Goal: Check status: Check status

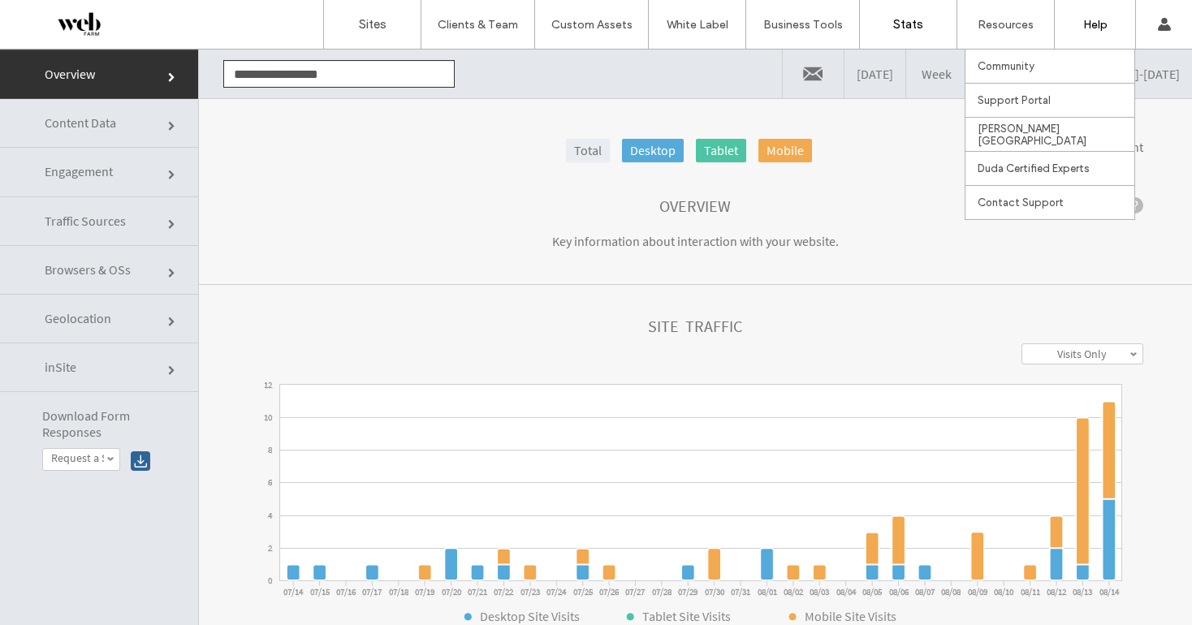
scroll to position [1, 0]
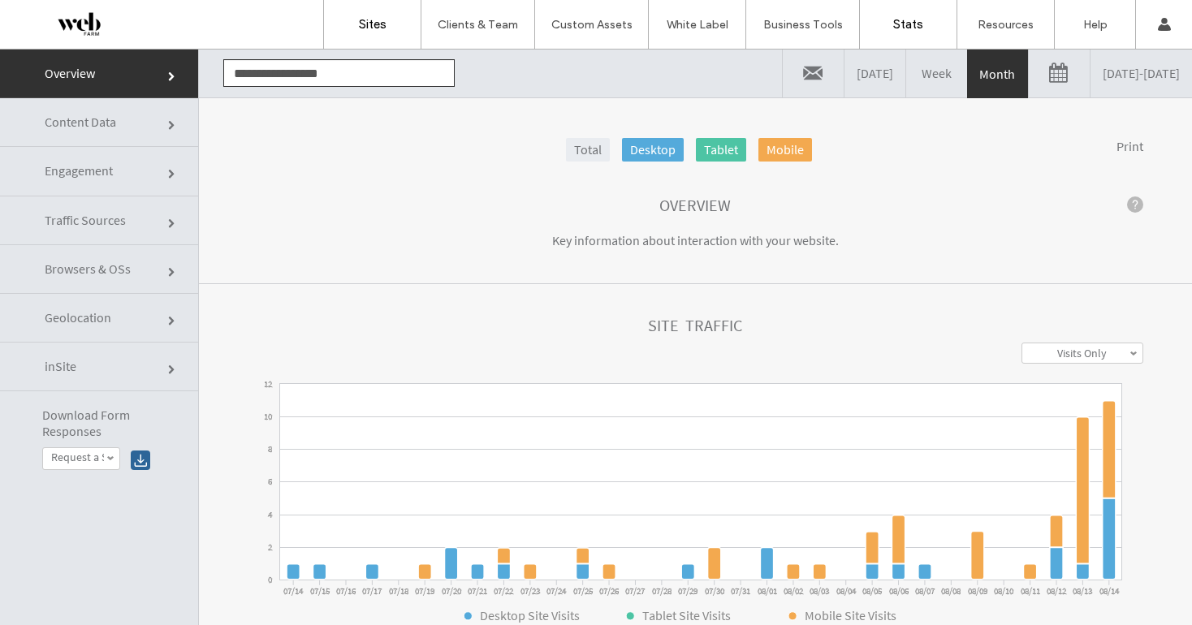
click at [359, 26] on label "Sites" at bounding box center [373, 24] width 28 height 15
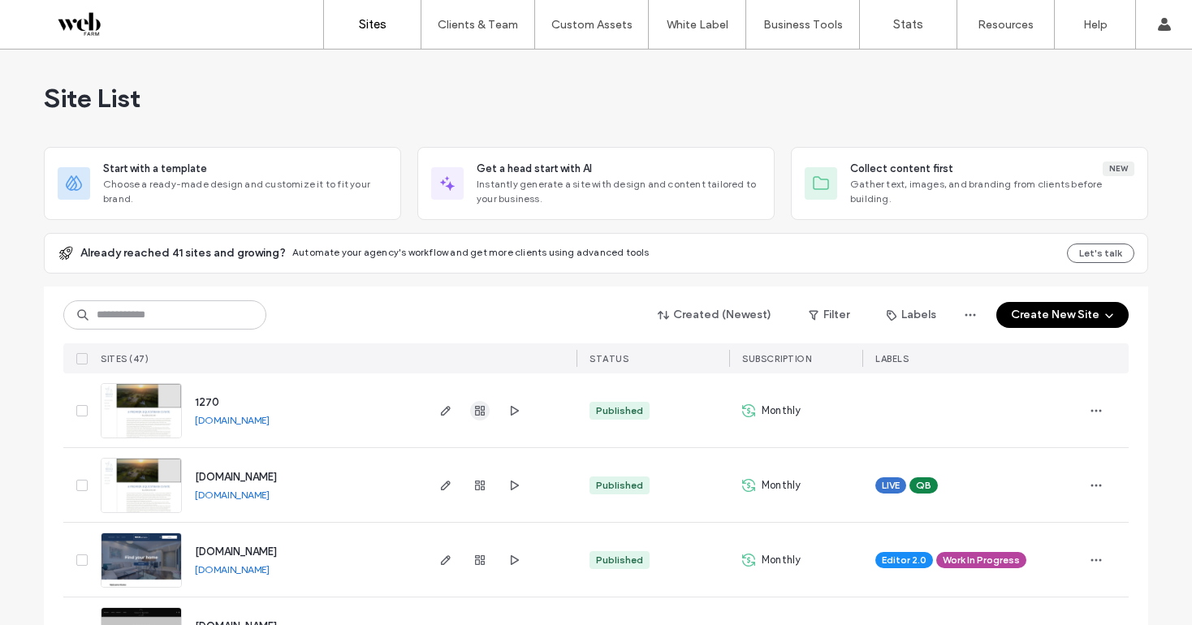
click at [474, 413] on icon "button" at bounding box center [480, 411] width 13 height 13
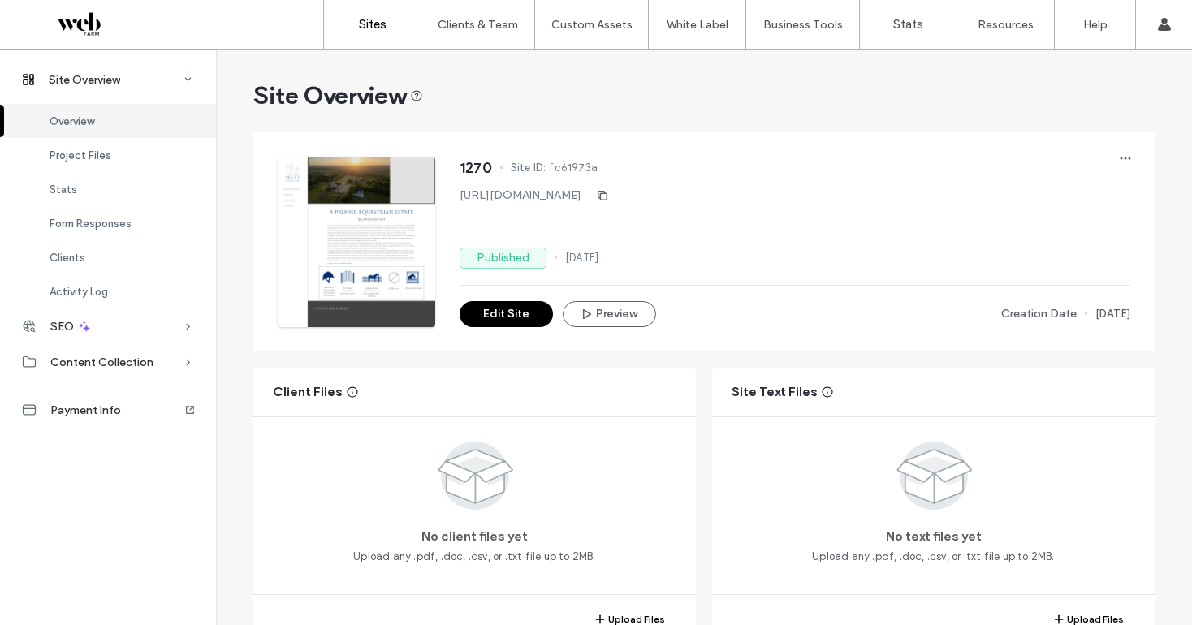
click at [383, 23] on label "Sites" at bounding box center [373, 24] width 28 height 15
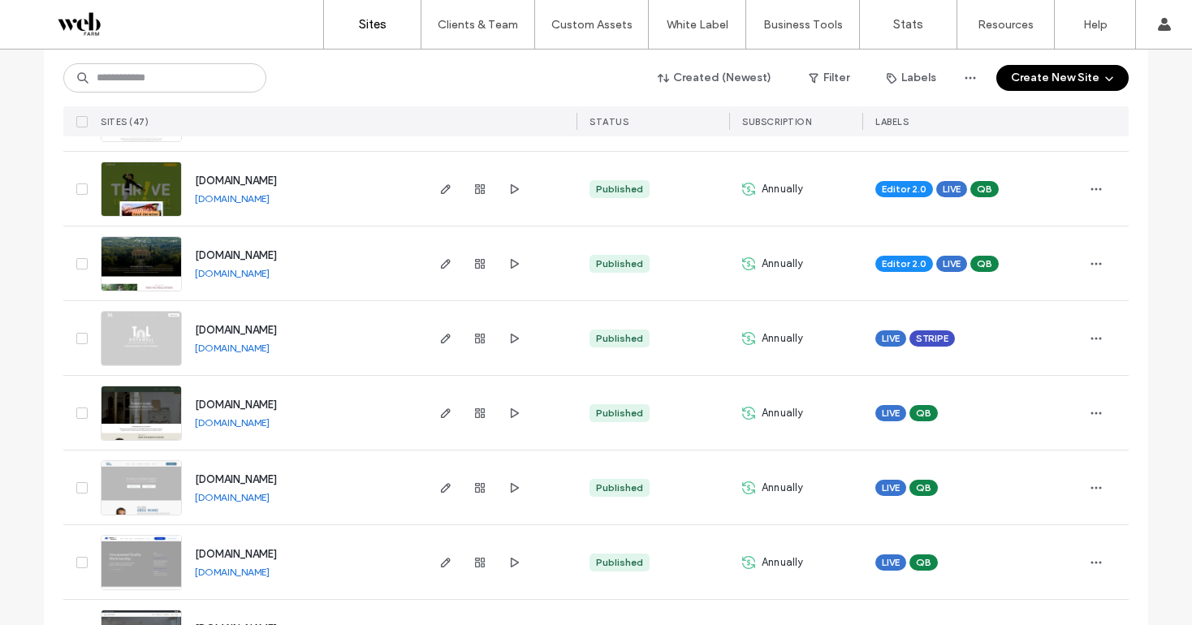
scroll to position [621, 0]
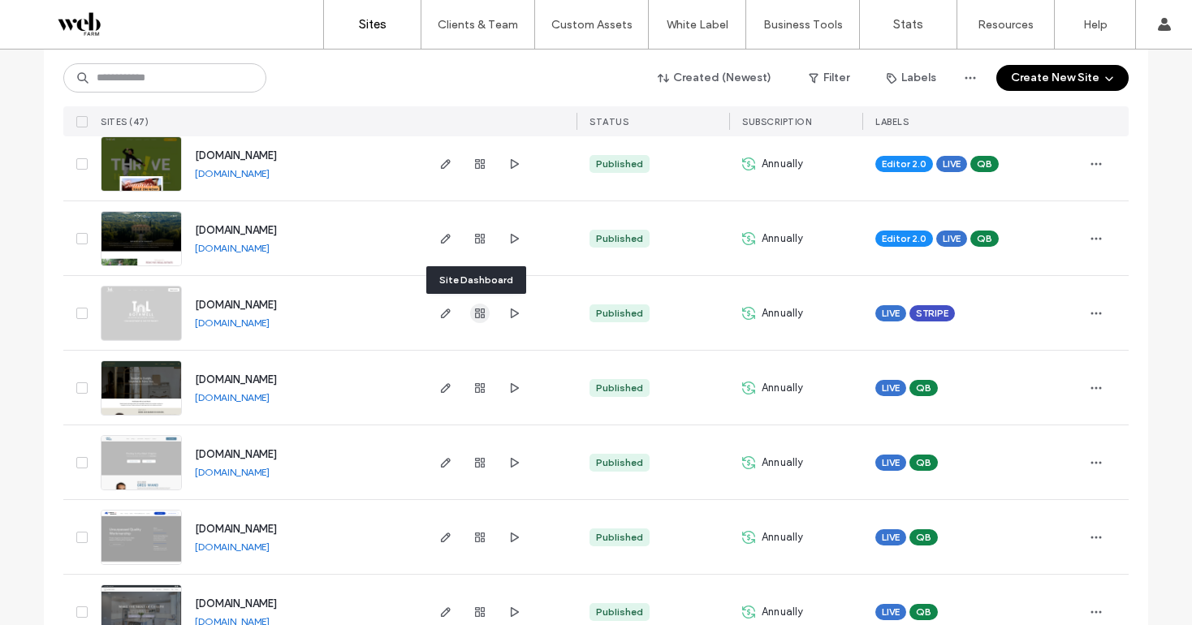
click at [474, 315] on icon "button" at bounding box center [480, 313] width 13 height 13
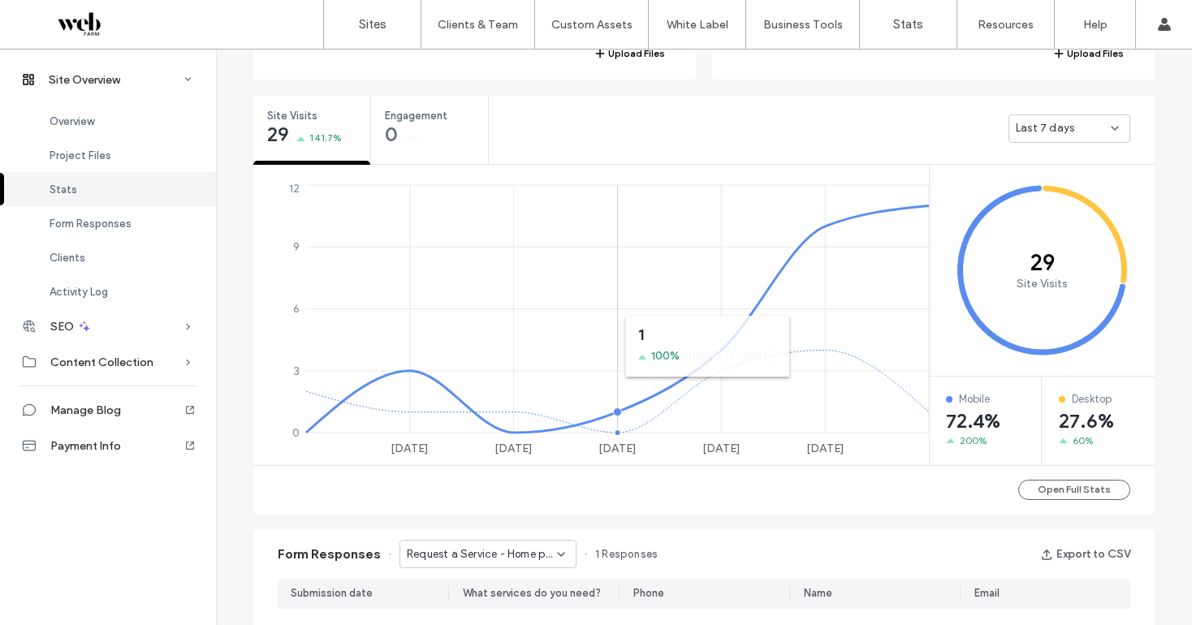
scroll to position [563, 0]
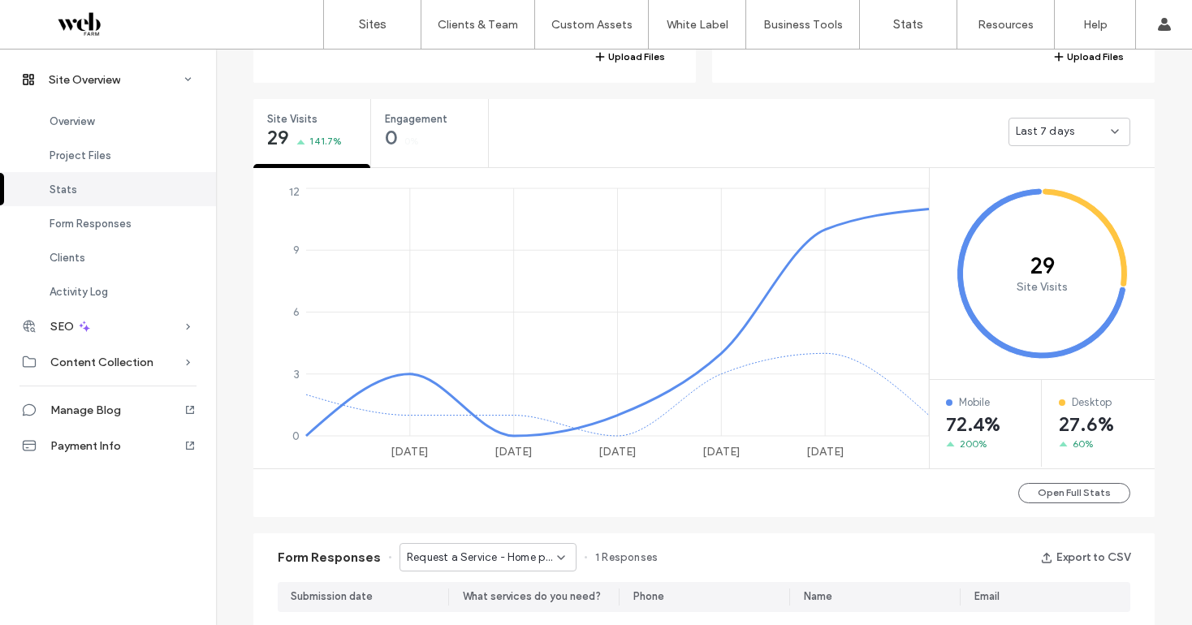
click at [1084, 134] on div "Last 7 days" at bounding box center [1063, 131] width 95 height 16
click at [1067, 163] on div "Yesterday" at bounding box center [1064, 160] width 120 height 28
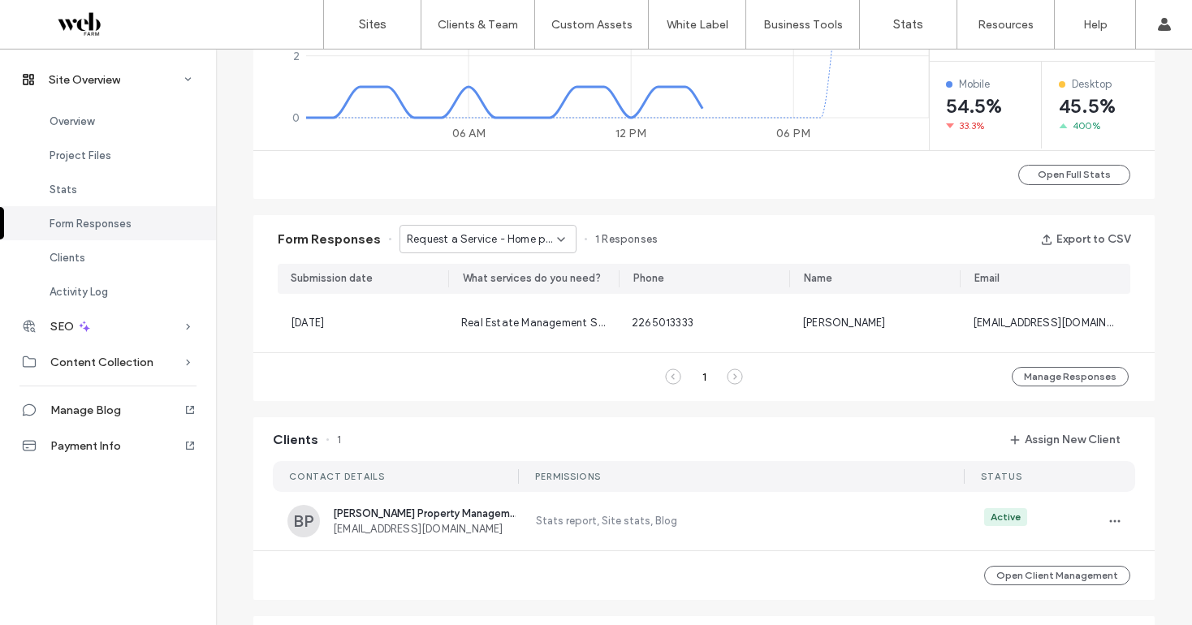
scroll to position [1010, 0]
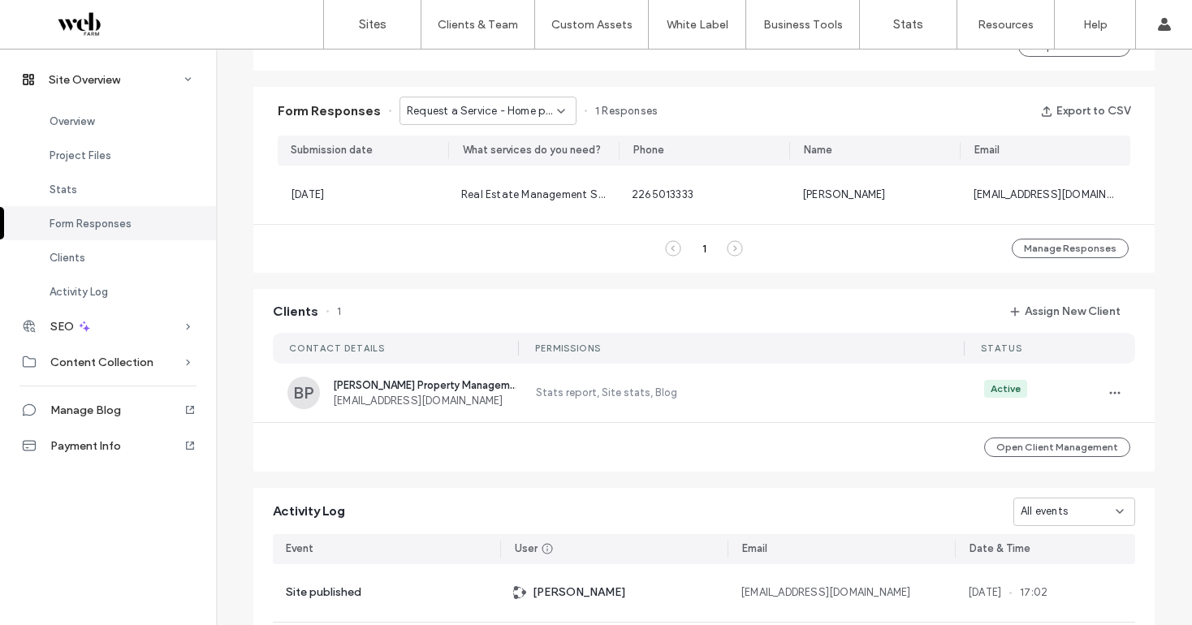
click at [494, 109] on span "Request a Service - Home page" at bounding box center [482, 111] width 150 height 16
click at [487, 167] on span "Contact Form - Contact us page" at bounding box center [477, 168] width 156 height 16
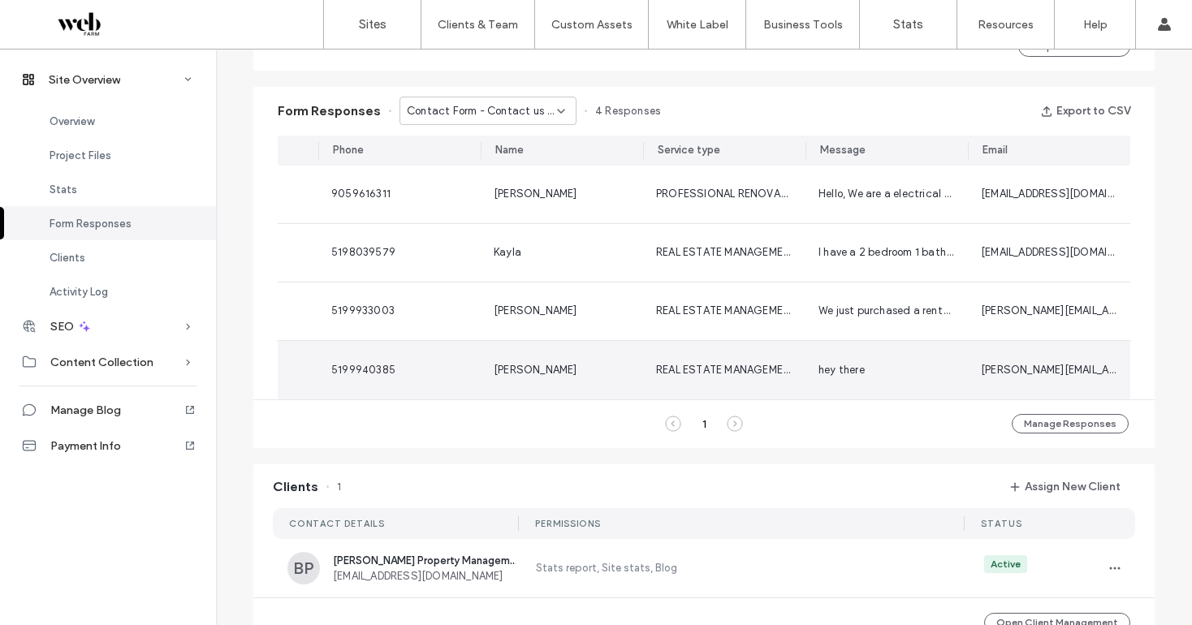
scroll to position [0, 0]
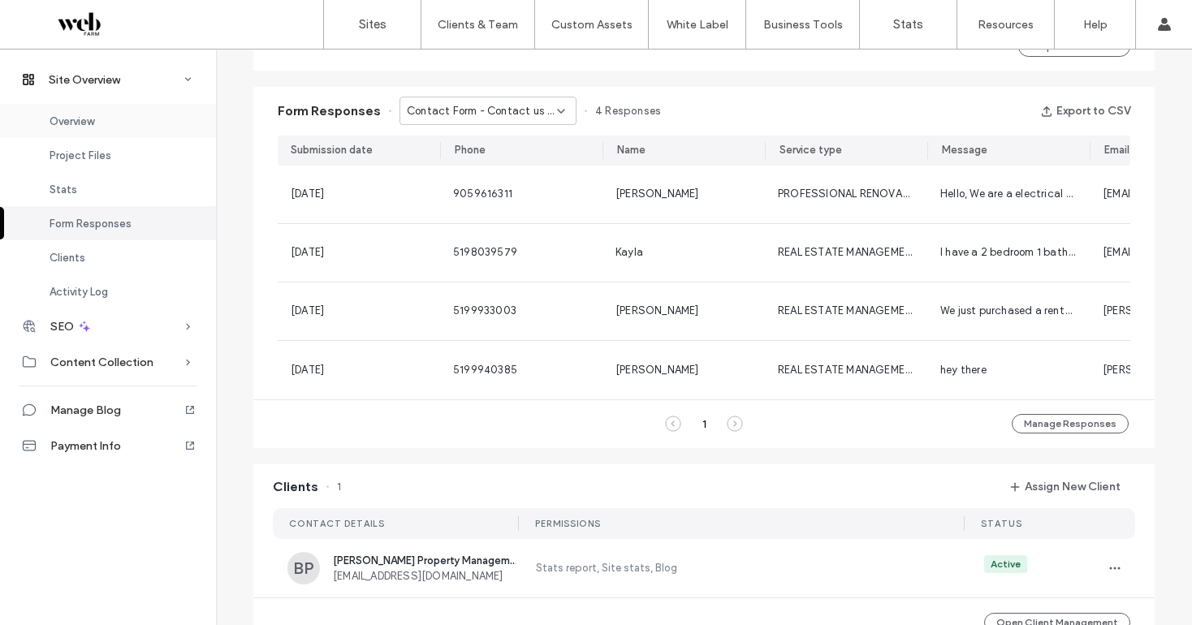
click at [72, 129] on div "Overview" at bounding box center [108, 121] width 216 height 34
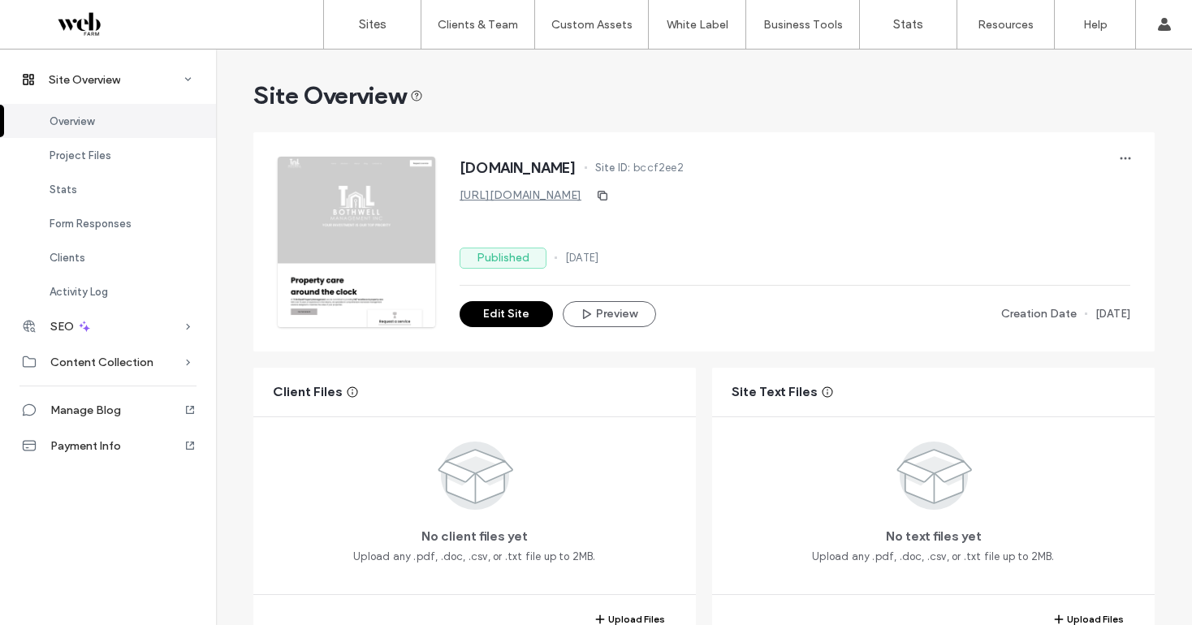
click at [78, 27] on div at bounding box center [104, 24] width 184 height 26
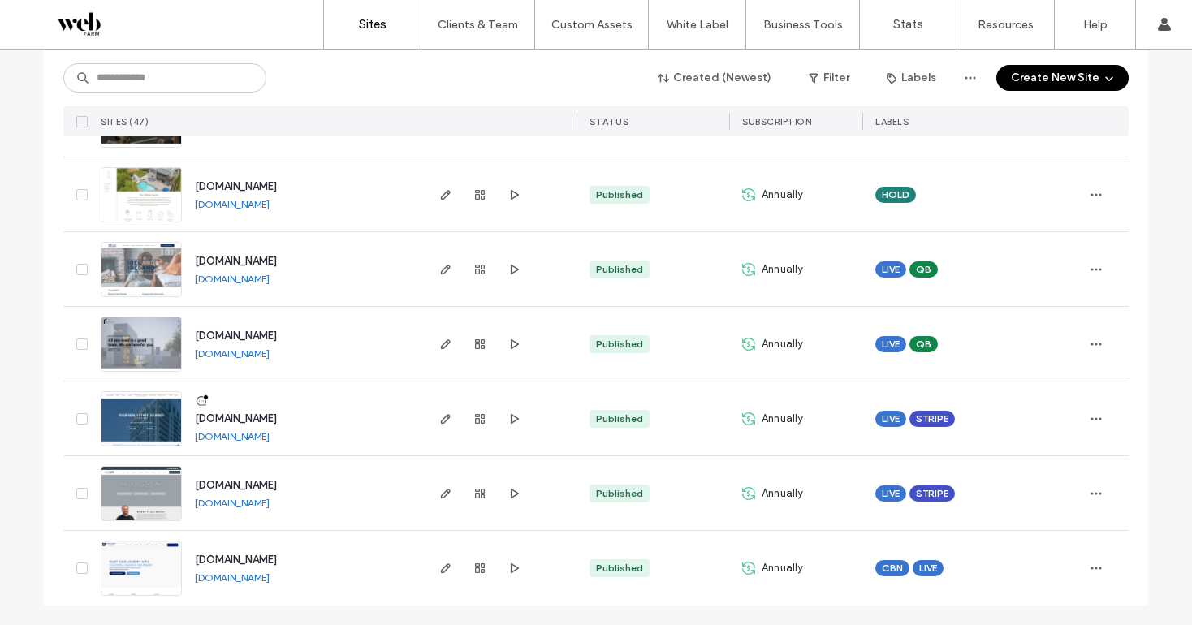
scroll to position [3278, 0]
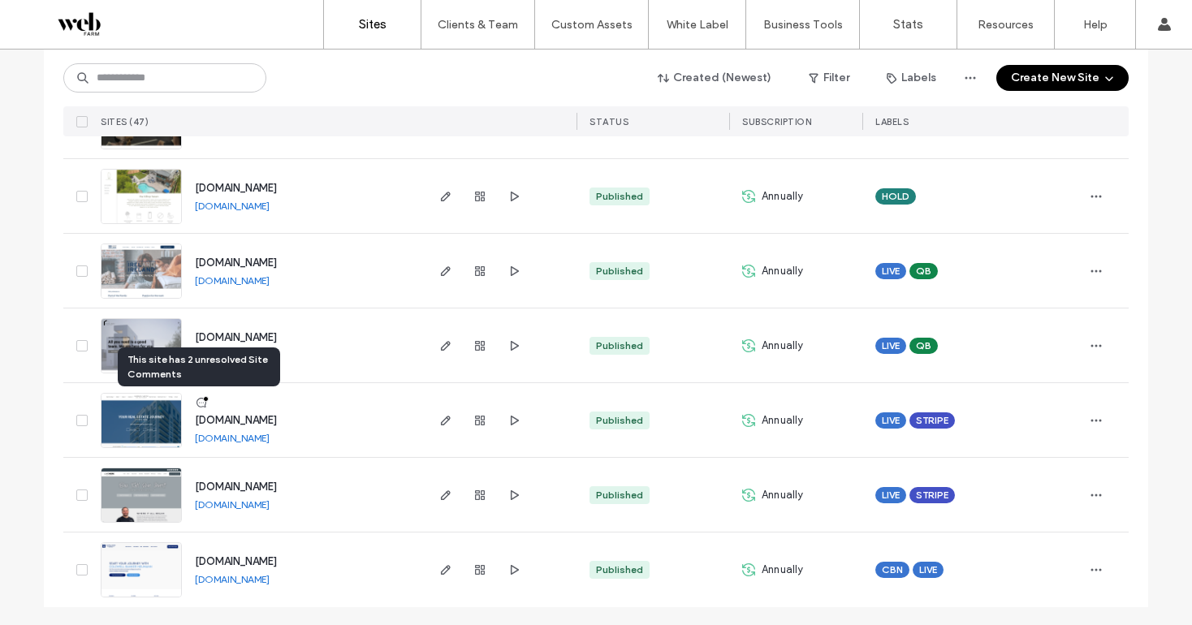
click at [203, 401] on div at bounding box center [206, 399] width 6 height 6
